Goal: Transaction & Acquisition: Book appointment/travel/reservation

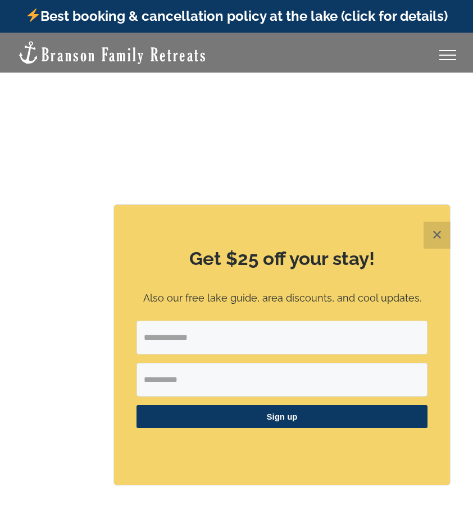
click at [434, 237] on button "✕" at bounding box center [437, 234] width 27 height 27
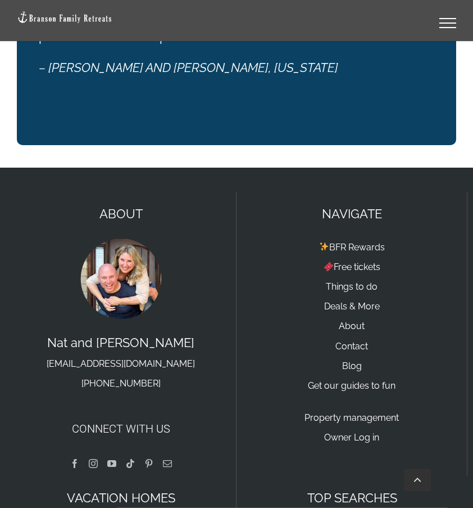
scroll to position [3232, 0]
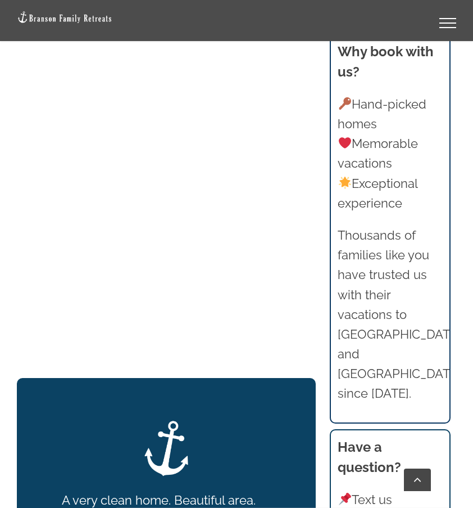
scroll to position [899, 0]
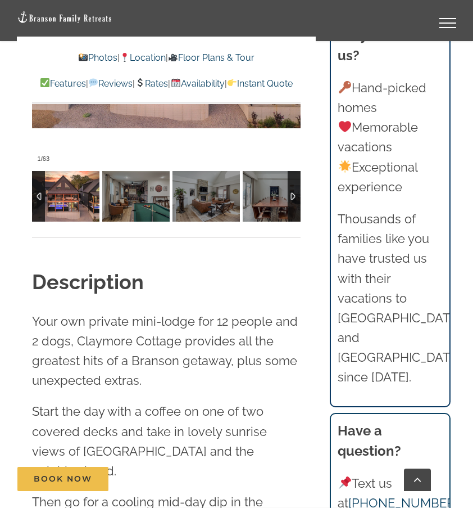
scroll to position [1068, 0]
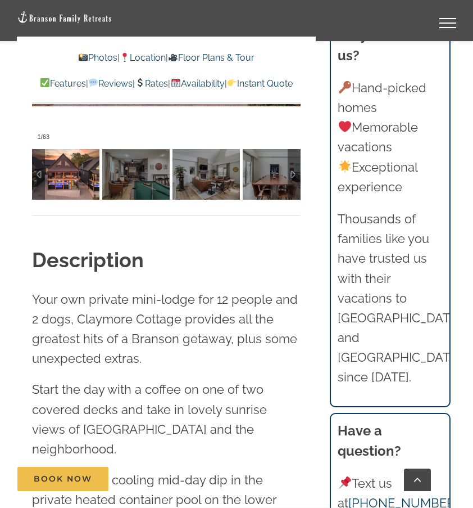
click at [71, 178] on img at bounding box center [65, 174] width 67 height 51
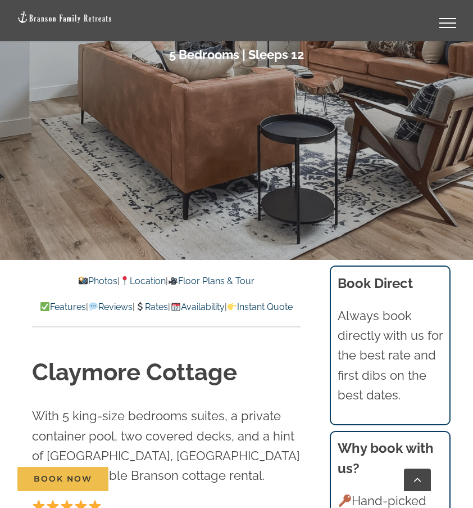
scroll to position [281, 0]
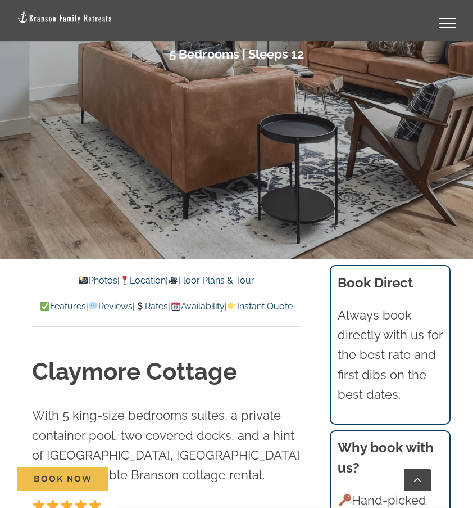
click at [84, 280] on link "Photos" at bounding box center [97, 280] width 39 height 11
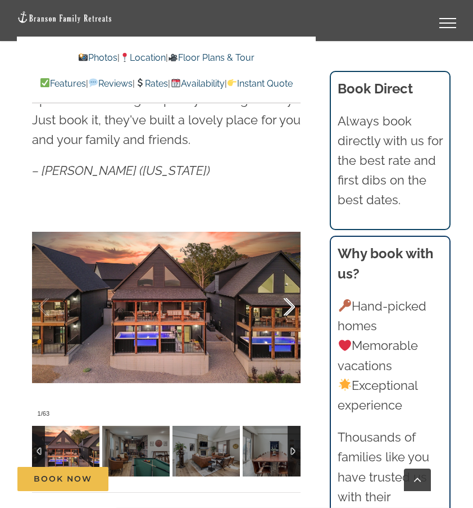
click at [288, 310] on div at bounding box center [277, 307] width 35 height 70
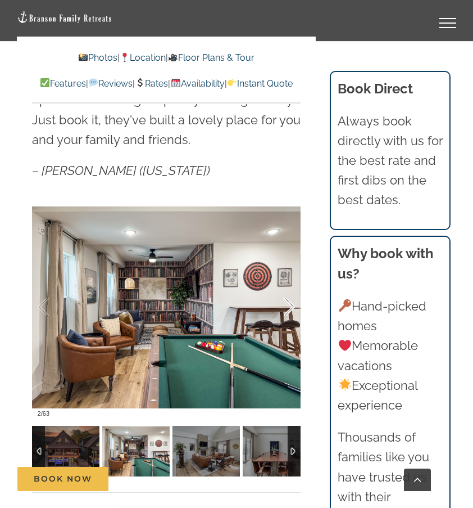
click at [288, 310] on div at bounding box center [277, 307] width 35 height 70
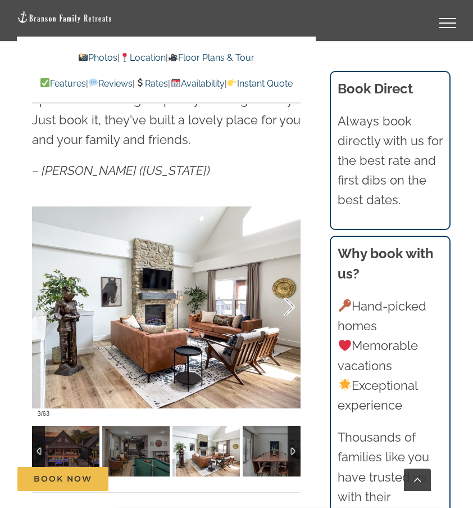
click at [288, 310] on div at bounding box center [277, 307] width 35 height 70
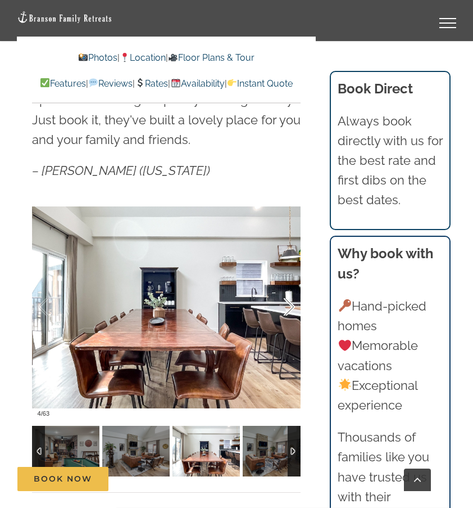
click at [288, 310] on div at bounding box center [277, 307] width 35 height 70
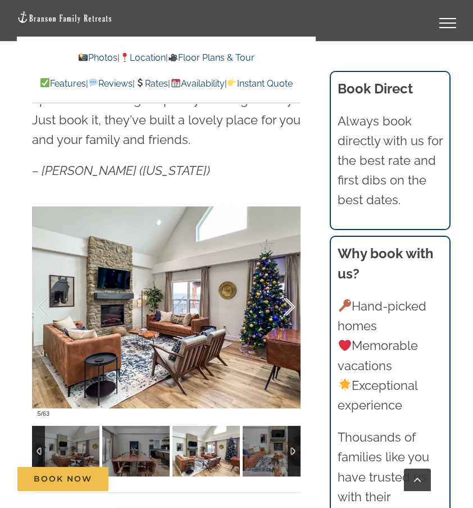
click at [288, 310] on div at bounding box center [277, 307] width 35 height 70
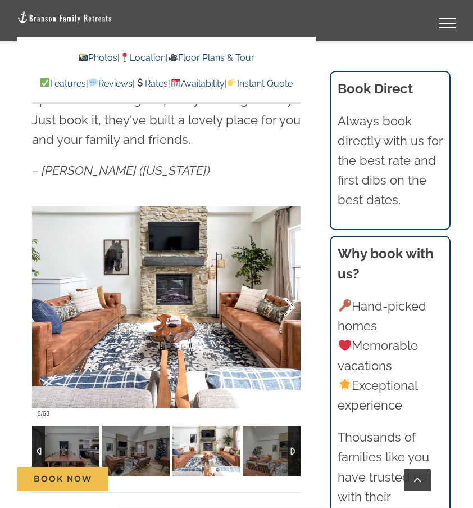
click at [288, 310] on div at bounding box center [277, 307] width 35 height 70
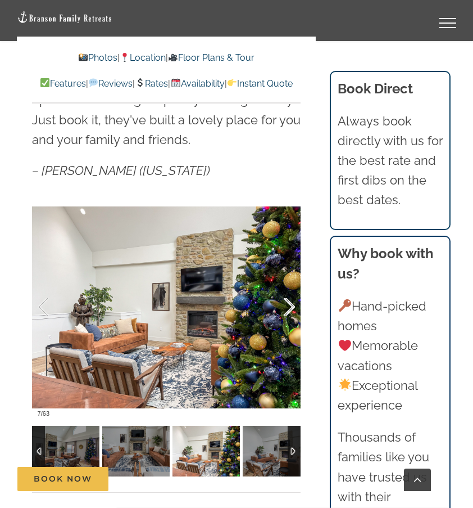
click at [288, 310] on div at bounding box center [277, 307] width 35 height 70
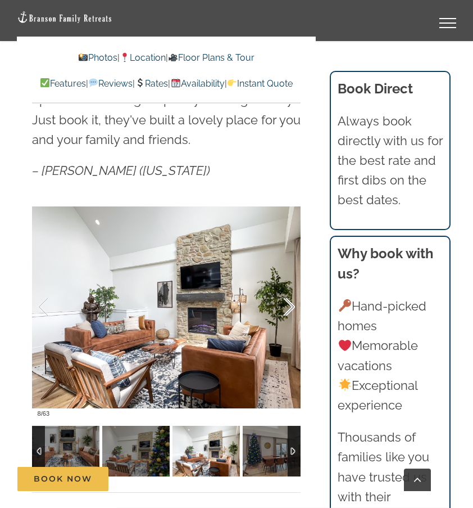
click at [288, 310] on div at bounding box center [277, 307] width 35 height 70
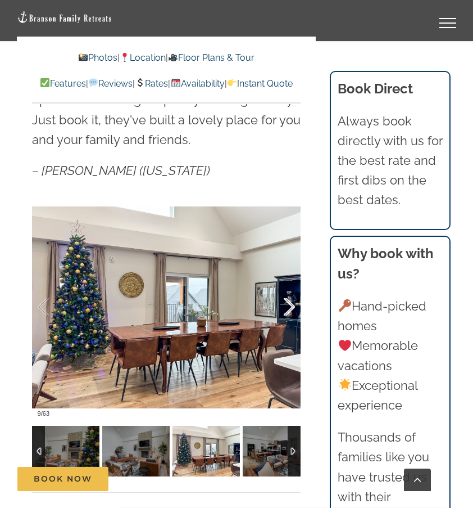
click at [288, 310] on div at bounding box center [277, 307] width 35 height 70
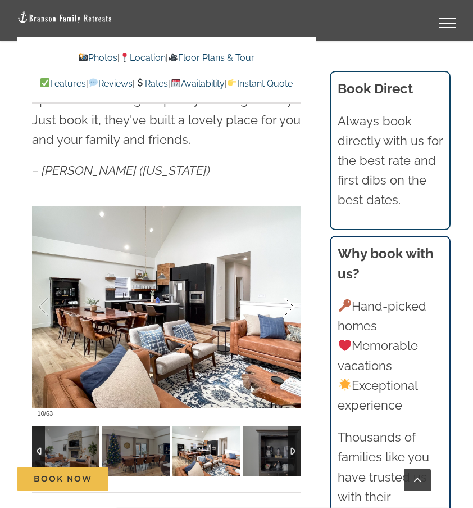
click at [288, 310] on div at bounding box center [277, 307] width 35 height 70
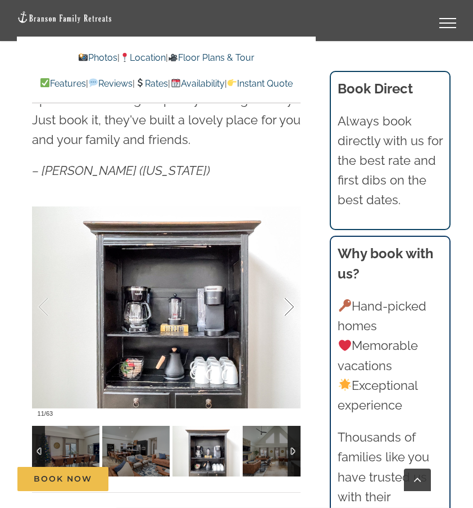
click at [288, 310] on div at bounding box center [277, 307] width 35 height 70
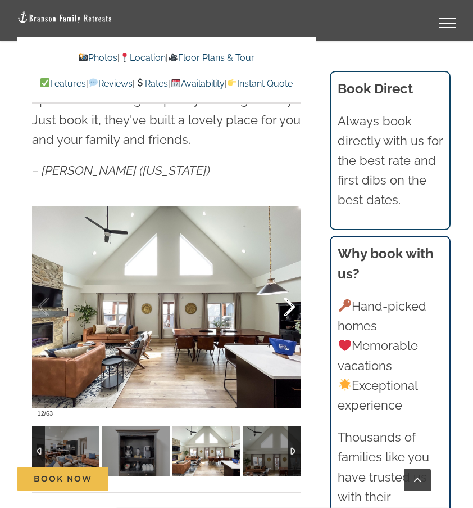
click at [288, 310] on div at bounding box center [277, 307] width 35 height 70
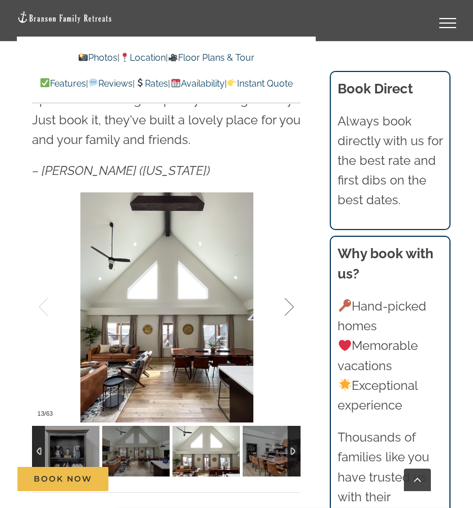
click at [288, 310] on div at bounding box center [277, 307] width 35 height 70
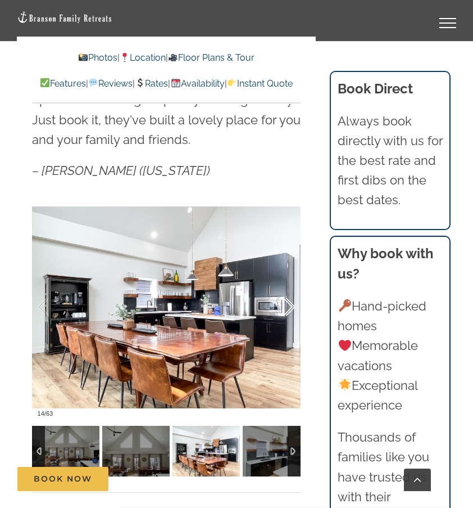
click at [288, 310] on div at bounding box center [277, 307] width 35 height 70
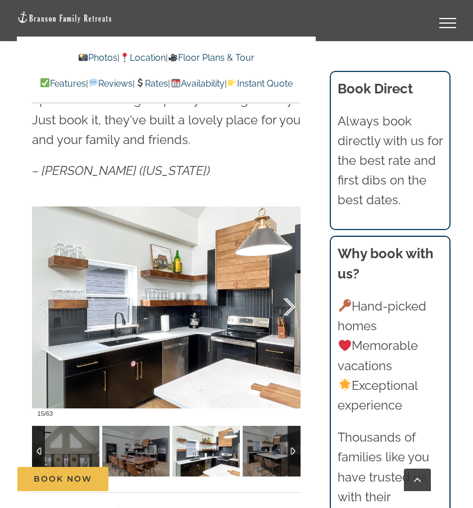
click at [288, 310] on div at bounding box center [277, 307] width 35 height 70
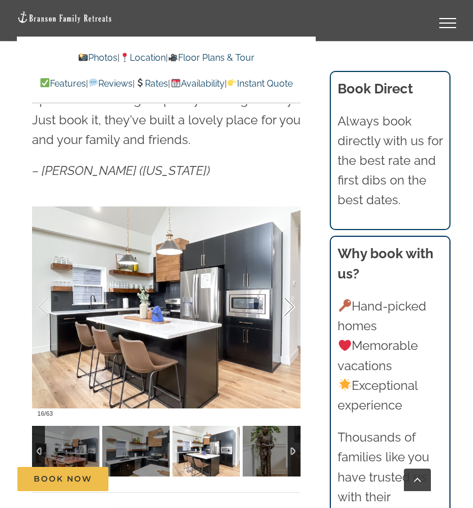
click at [288, 310] on div at bounding box center [277, 307] width 35 height 70
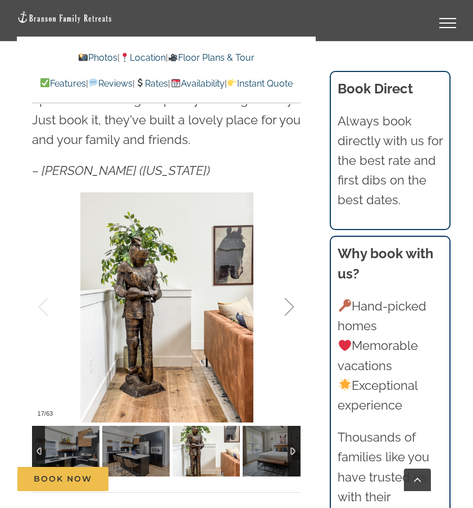
click at [288, 310] on div at bounding box center [277, 307] width 35 height 70
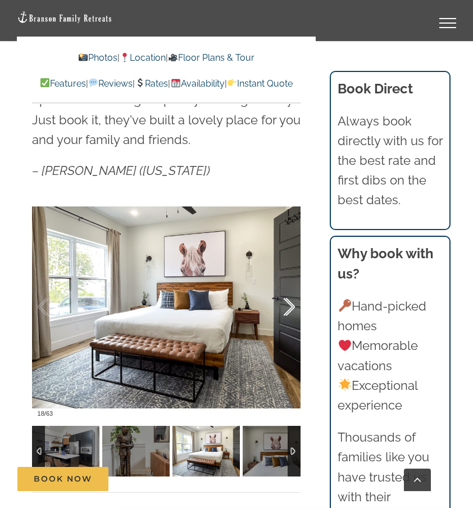
click at [288, 310] on div at bounding box center [277, 307] width 35 height 70
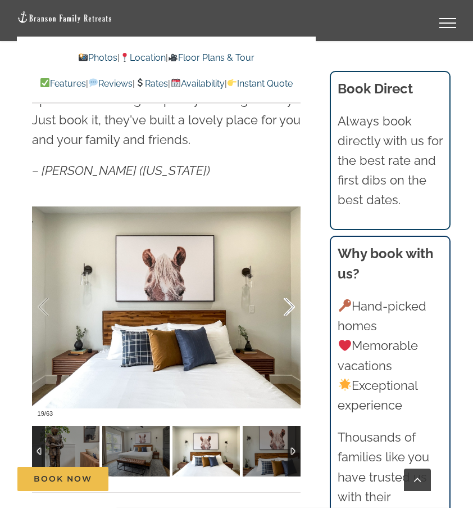
click at [288, 310] on div at bounding box center [277, 307] width 35 height 70
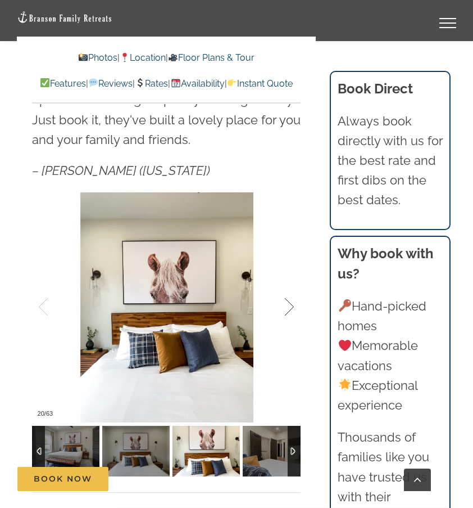
click at [288, 310] on div at bounding box center [277, 307] width 35 height 70
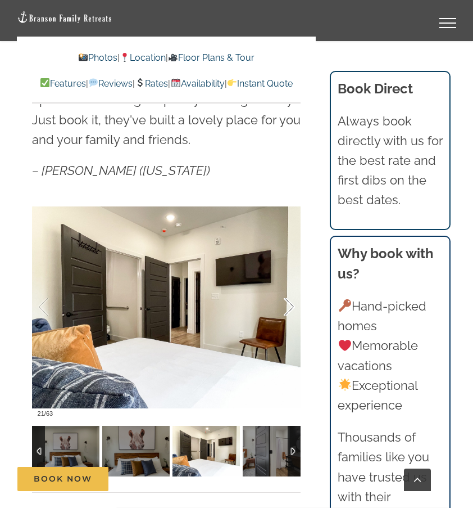
click at [288, 310] on div at bounding box center [277, 307] width 35 height 70
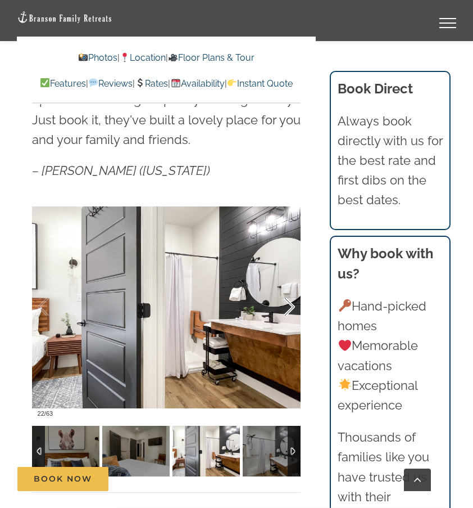
click at [288, 310] on div at bounding box center [277, 307] width 35 height 70
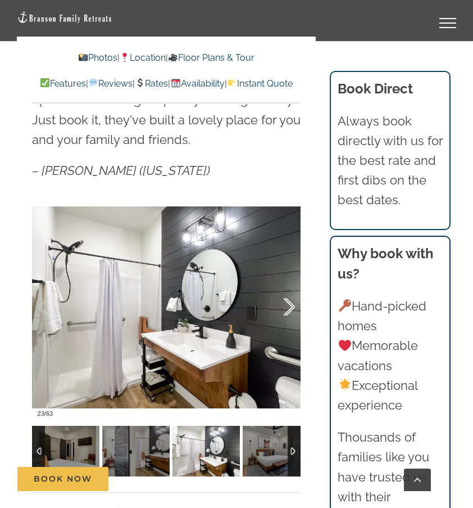
click at [288, 310] on div at bounding box center [277, 307] width 35 height 70
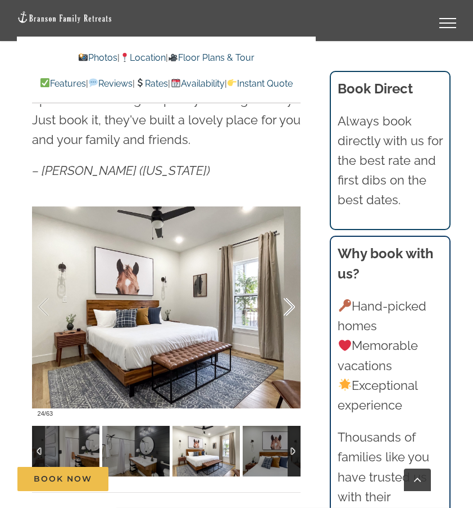
click at [288, 310] on div at bounding box center [277, 307] width 35 height 70
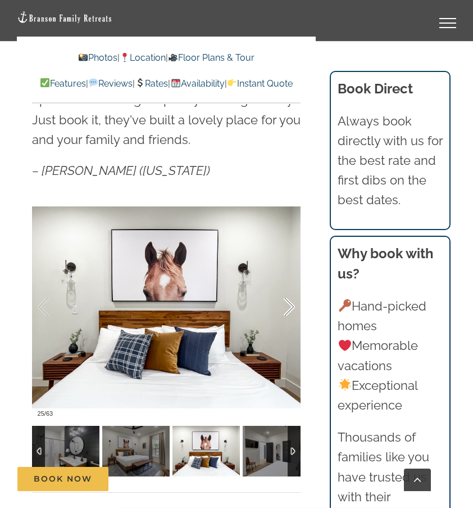
click at [288, 310] on div at bounding box center [277, 307] width 35 height 70
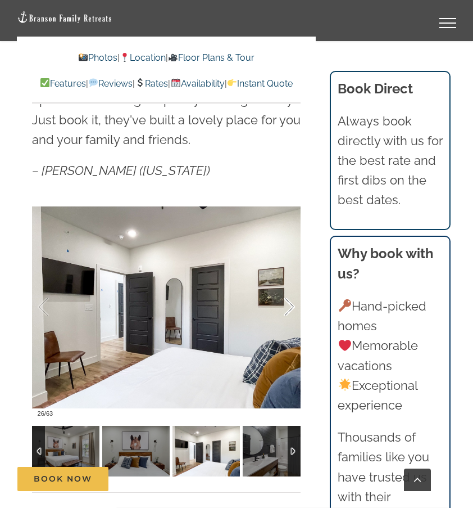
click at [288, 310] on div at bounding box center [277, 307] width 35 height 70
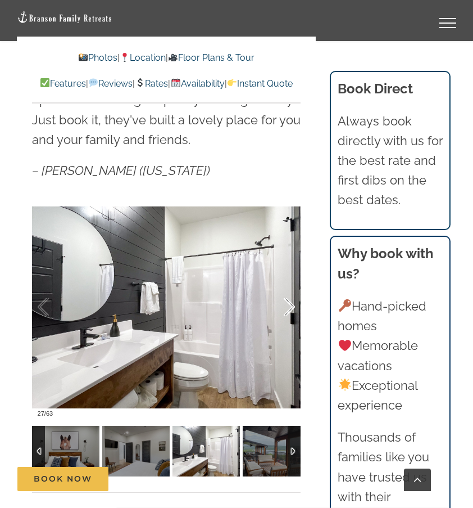
click at [288, 310] on div at bounding box center [277, 307] width 35 height 70
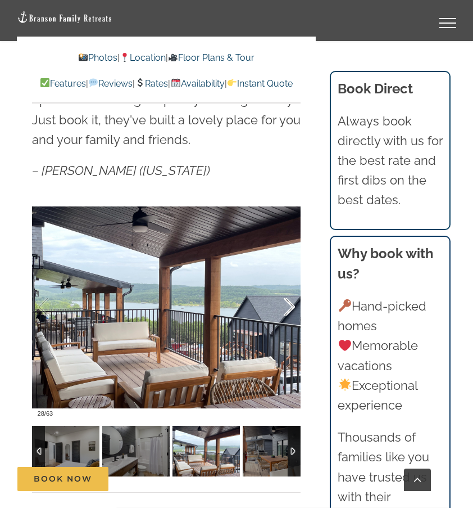
click at [288, 310] on div at bounding box center [277, 307] width 35 height 70
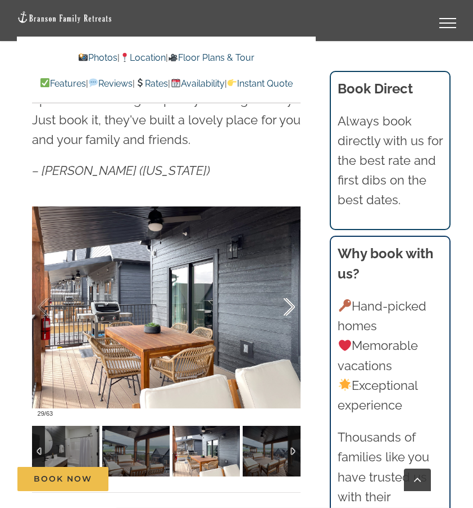
click at [288, 310] on div at bounding box center [277, 307] width 35 height 70
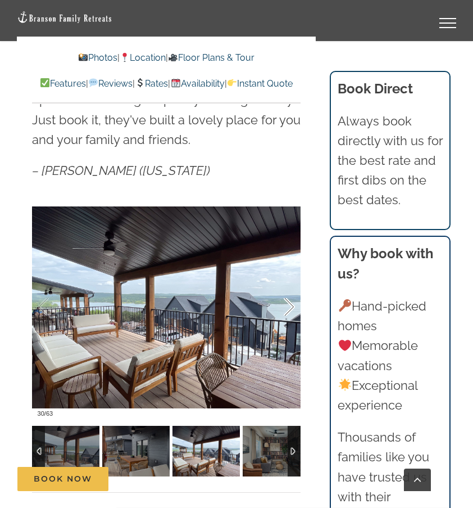
click at [288, 310] on div at bounding box center [277, 307] width 35 height 70
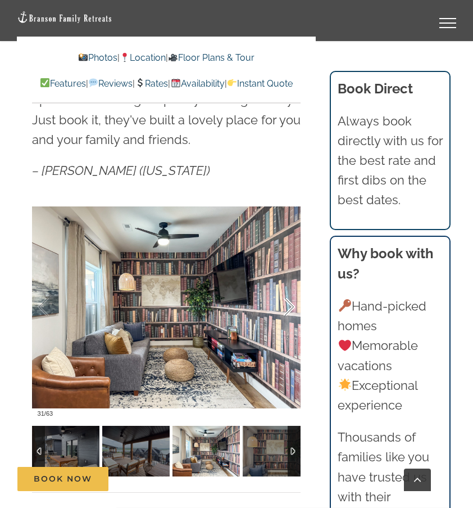
click at [288, 310] on div at bounding box center [277, 307] width 35 height 70
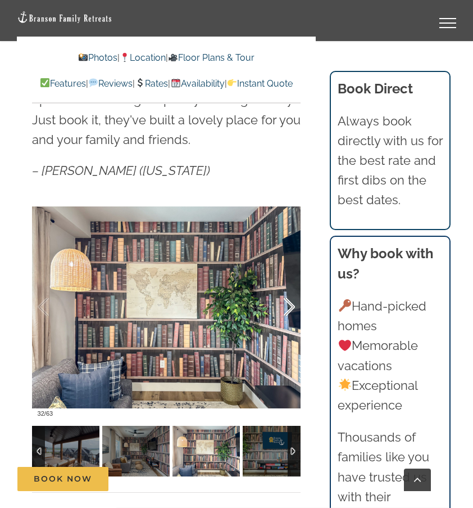
click at [288, 310] on div at bounding box center [277, 307] width 35 height 70
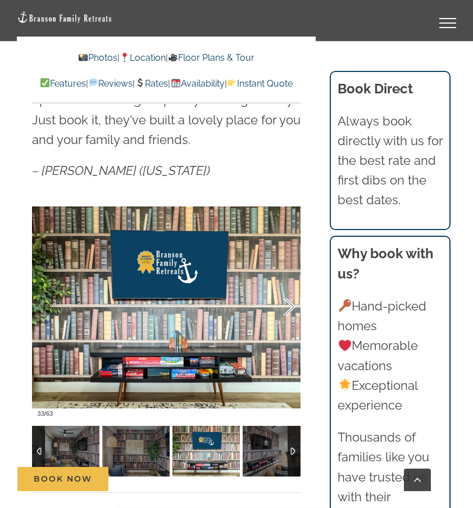
click at [288, 310] on div at bounding box center [277, 307] width 35 height 70
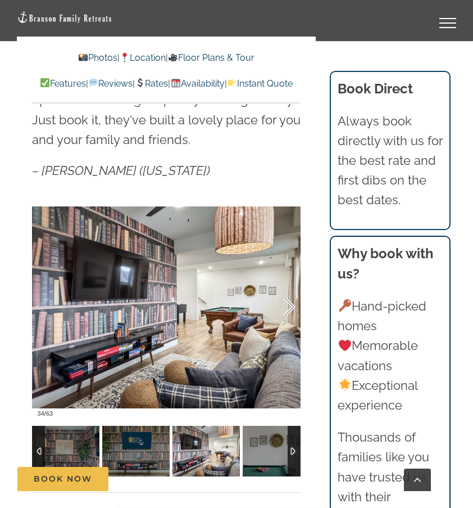
click at [288, 310] on div at bounding box center [277, 307] width 35 height 70
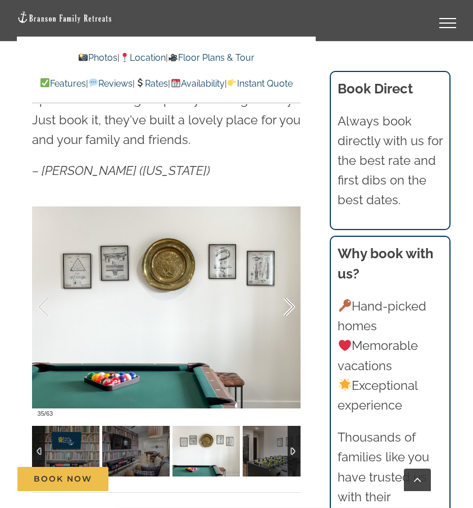
click at [288, 310] on div at bounding box center [277, 307] width 35 height 70
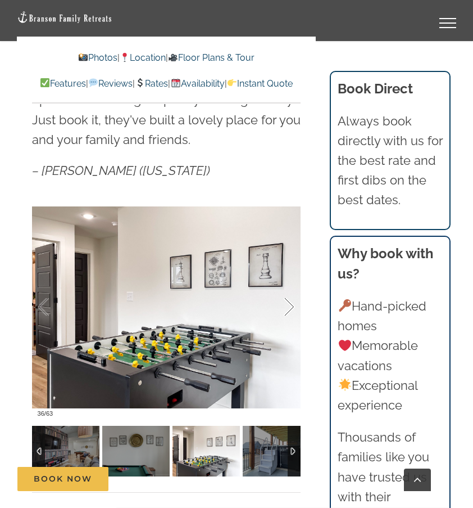
click at [288, 310] on div at bounding box center [277, 307] width 35 height 70
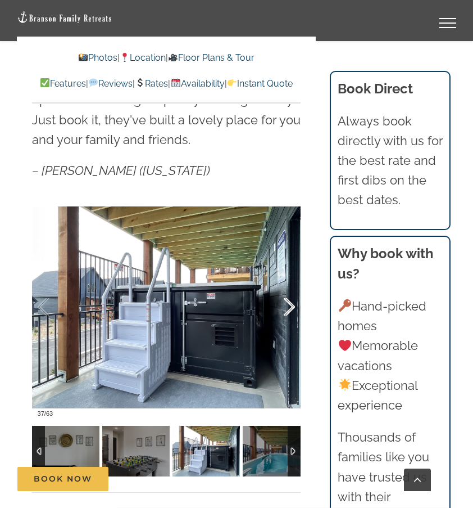
click at [288, 310] on div at bounding box center [277, 307] width 35 height 70
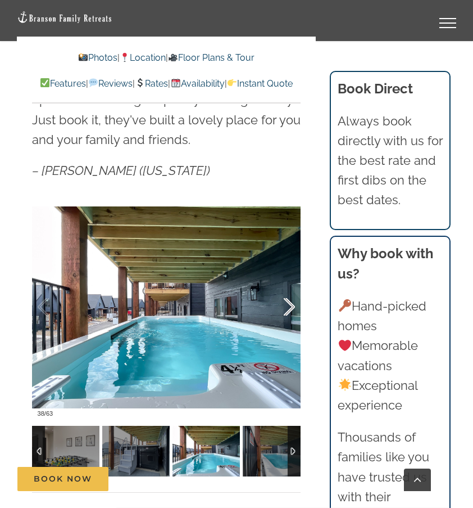
click at [287, 307] on div at bounding box center [277, 307] width 35 height 70
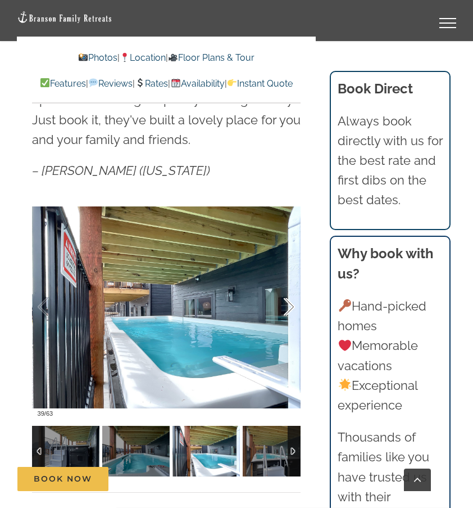
click at [287, 307] on div at bounding box center [277, 307] width 35 height 70
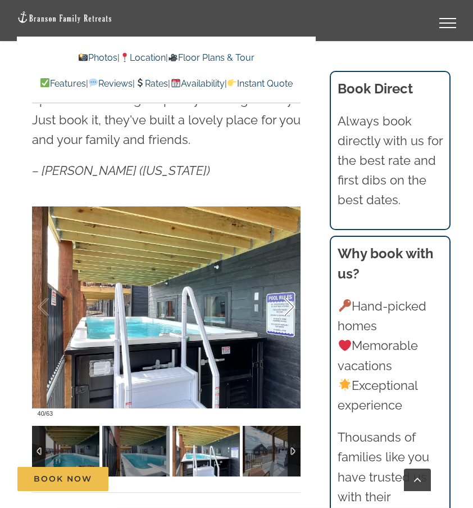
click at [287, 307] on div at bounding box center [277, 307] width 35 height 70
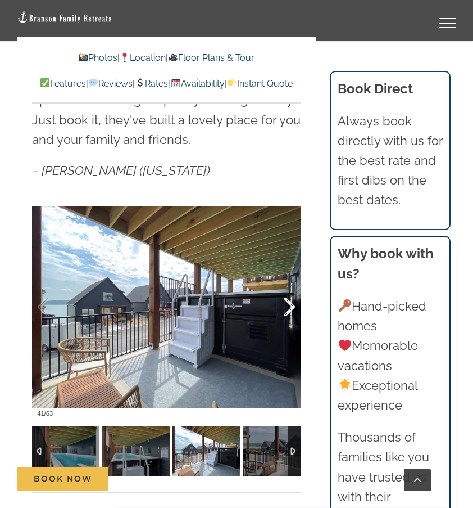
click at [288, 307] on div at bounding box center [277, 307] width 35 height 70
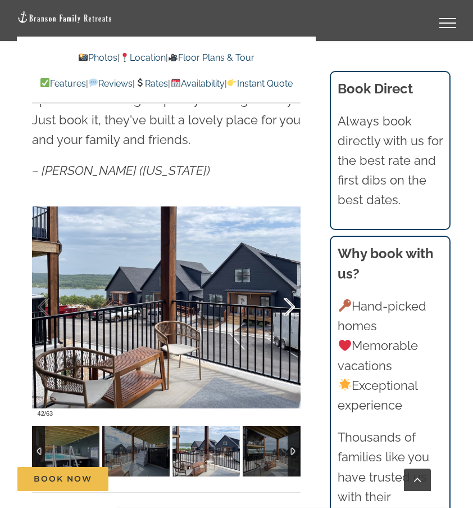
click at [288, 307] on div at bounding box center [277, 307] width 35 height 70
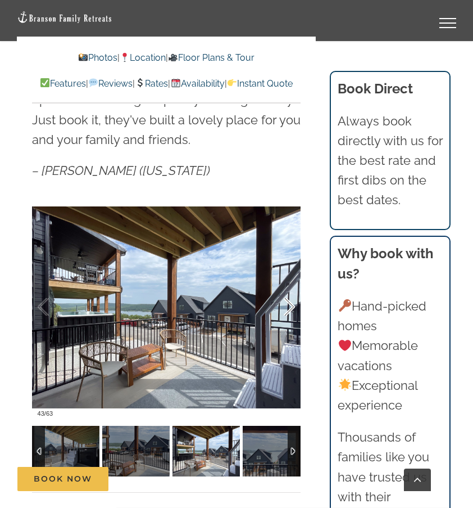
click at [288, 307] on div at bounding box center [277, 307] width 35 height 70
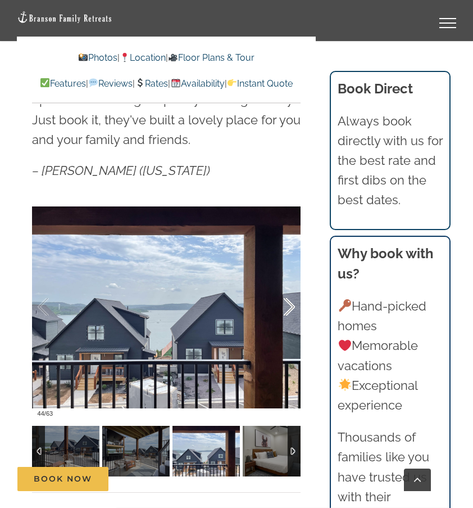
click at [288, 307] on div at bounding box center [277, 307] width 35 height 70
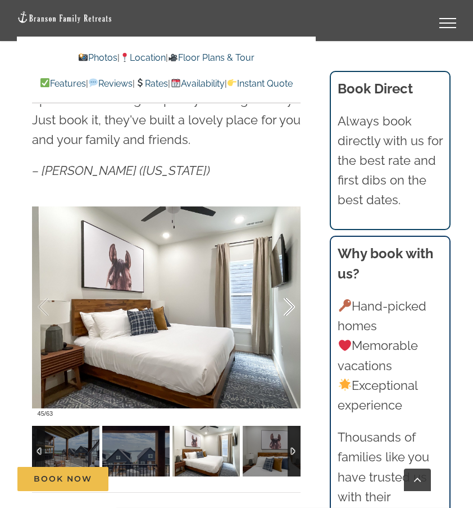
click at [288, 307] on div at bounding box center [277, 307] width 35 height 70
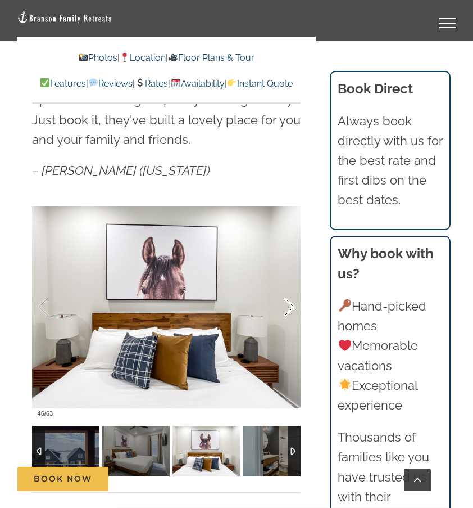
click at [288, 307] on div at bounding box center [277, 307] width 35 height 70
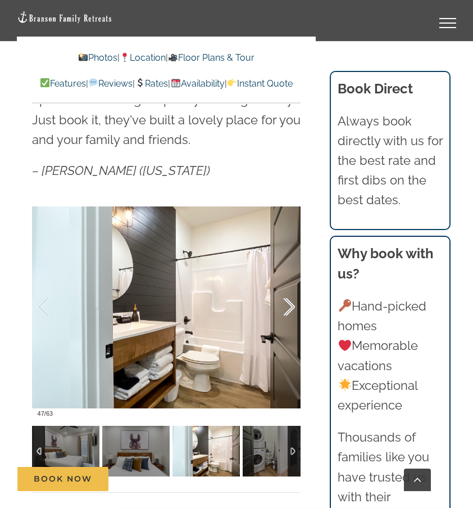
click at [288, 307] on div at bounding box center [277, 307] width 35 height 70
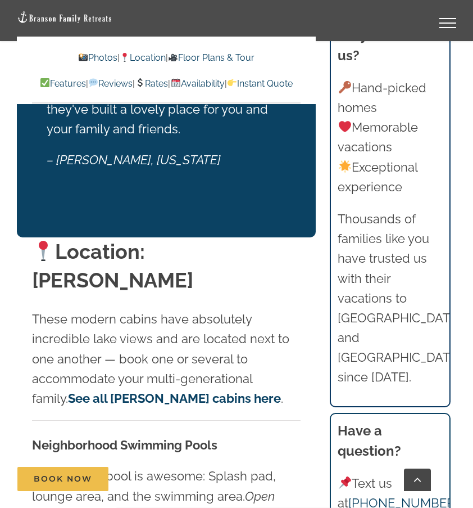
scroll to position [2646, 0]
